Goal: Check status: Check status

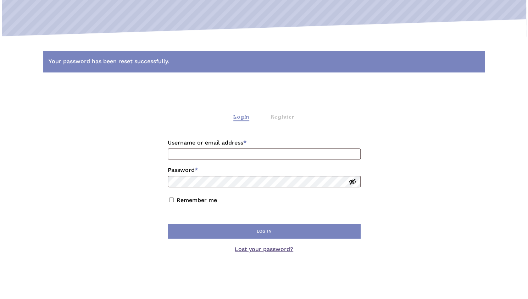
scroll to position [116, 0]
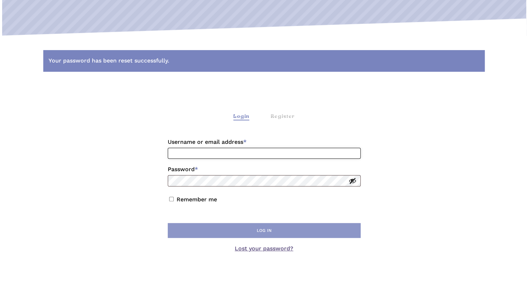
type input "**********"
drag, startPoint x: 263, startPoint y: 231, endPoint x: 404, endPoint y: 228, distance: 141.2
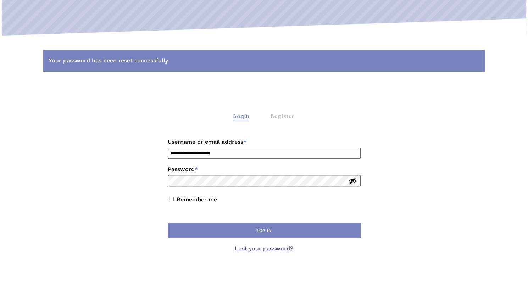
click at [263, 231] on button "Log in" at bounding box center [264, 230] width 193 height 15
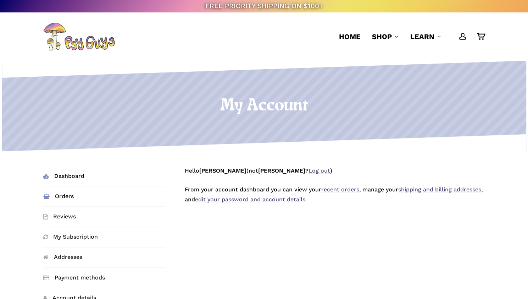
click at [60, 198] on link "Orders" at bounding box center [104, 196] width 122 height 20
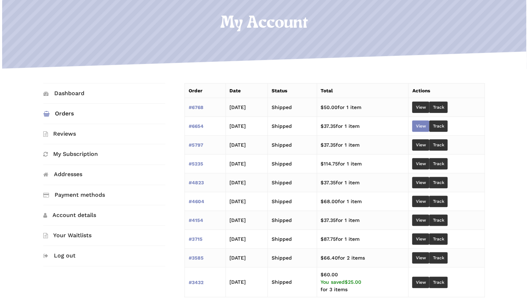
click at [429, 127] on link "View" at bounding box center [420, 125] width 17 height 11
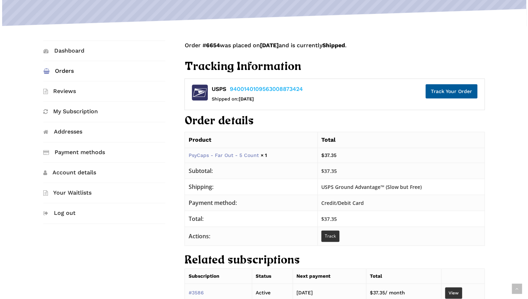
scroll to position [125, 0]
